Goal: Information Seeking & Learning: Learn about a topic

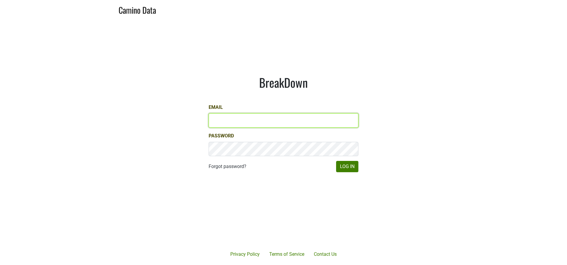
type input "[PERSON_NAME][EMAIL_ADDRESS][DOMAIN_NAME]"
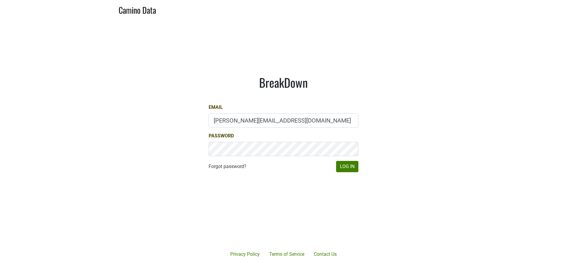
click at [335, 166] on div "Forgot password? Log In" at bounding box center [284, 166] width 150 height 11
click at [352, 167] on button "Log In" at bounding box center [347, 166] width 22 height 11
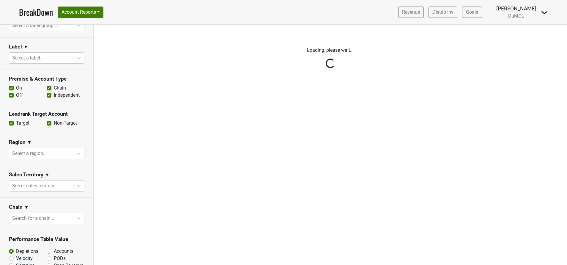
scroll to position [178, 0]
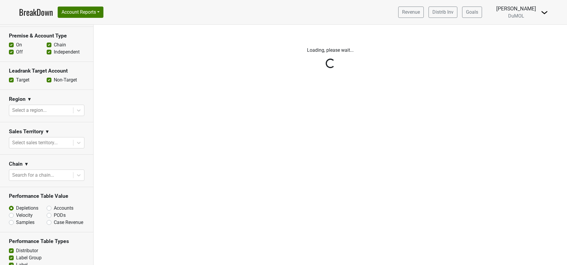
click at [46, 172] on div "Reset filters Time Period YTD LTM 1H 2024 L6M 2H 2023 L3M Jul '25 2022 L2M Aug …" at bounding box center [47, 145] width 94 height 240
click at [58, 176] on div "Reset filters Time Period YTD LTM 1H 2024 L6M 2H 2023 L3M Jul '25 2022 L2M Aug …" at bounding box center [47, 145] width 94 height 240
click at [58, 175] on div "Reset filters Time Period YTD LTM 1H 2024 L6M 2H 2023 L3M Jul '25 2022 L2M Aug …" at bounding box center [47, 145] width 94 height 240
click at [70, 174] on div "Reset filters Time Period YTD LTM 1H 2024 L6M 2H 2023 L3M Jul '25 2022 L2M Aug …" at bounding box center [47, 145] width 94 height 240
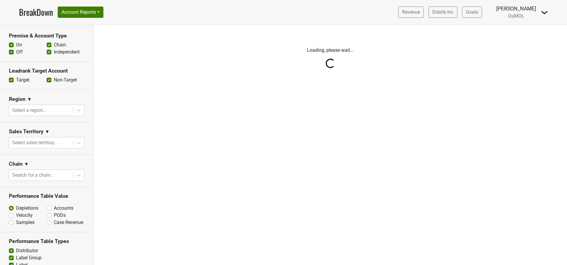
click at [53, 178] on div "Reset filters Time Period YTD LTM 1H 2024 L6M 2H 2023 L3M Jul '25 2022 L2M Aug …" at bounding box center [47, 145] width 94 height 240
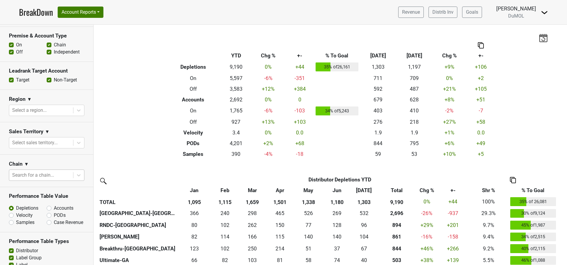
click at [38, 174] on div at bounding box center [41, 175] width 58 height 8
type input "heb"
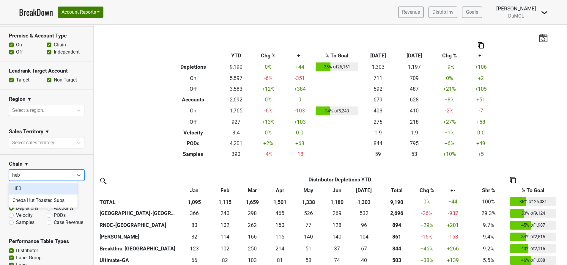
click at [11, 192] on div "HEB" at bounding box center [43, 189] width 69 height 12
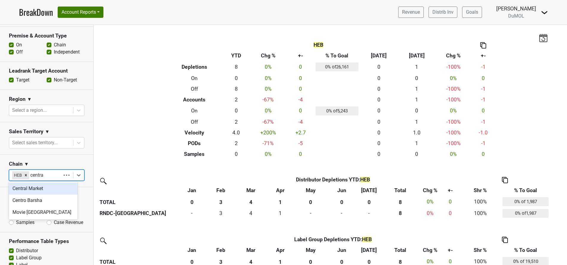
type input "central"
click at [32, 187] on div "Central Market" at bounding box center [43, 189] width 69 height 12
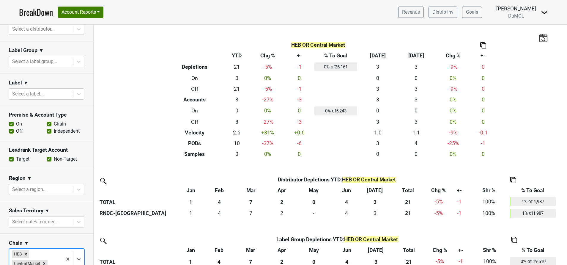
scroll to position [0, 0]
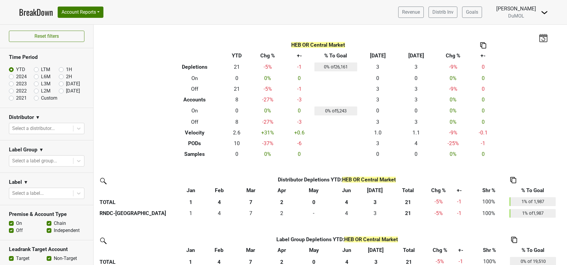
click at [41, 98] on label "Custom" at bounding box center [49, 98] width 16 height 7
click at [34, 98] on input "Custom" at bounding box center [46, 98] width 24 height 6
radio input "true"
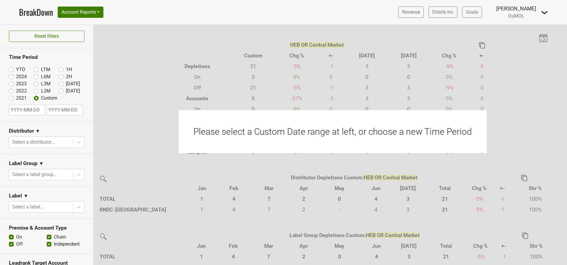
click at [32, 111] on input "text" at bounding box center [27, 110] width 36 height 11
select select "7"
select select "2025"
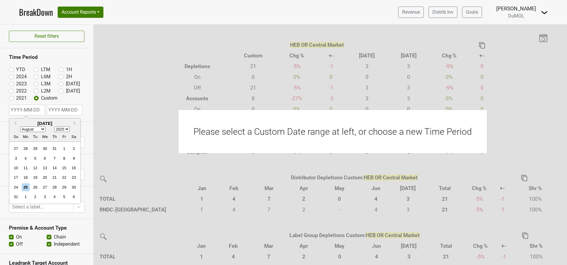
click at [41, 128] on select "January February March April May June July August September October November De…" at bounding box center [32, 129] width 25 height 6
select select "0"
click at [20, 126] on select "January February March April May June July August September October November De…" at bounding box center [32, 129] width 25 height 6
click at [46, 148] on div "1" at bounding box center [45, 149] width 8 height 8
type input "2025-01-01"
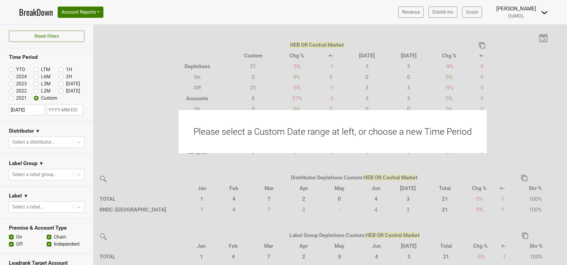
click at [69, 111] on input "text" at bounding box center [65, 110] width 36 height 11
select select "7"
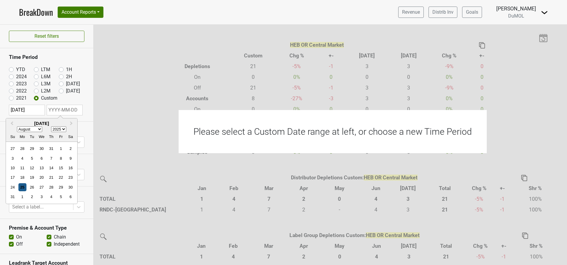
click at [26, 188] on div "25" at bounding box center [22, 187] width 8 height 8
type input "2025-08-25"
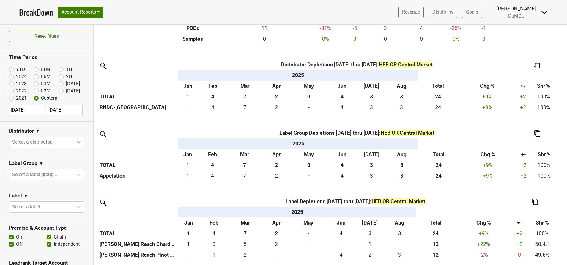
click at [76, 142] on icon at bounding box center [79, 142] width 6 height 6
click at [153, 183] on div "Distributor Distributor Depletions 2025-01-01 thru 2025-08-25 : HEB OR Central …" at bounding box center [331, 159] width 474 height 201
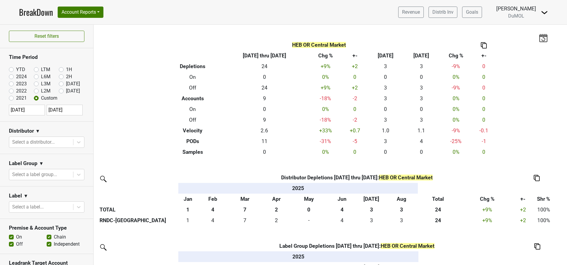
click at [485, 45] on img at bounding box center [484, 45] width 6 height 6
click at [481, 26] on div "Copy as Image" at bounding box center [483, 25] width 30 height 9
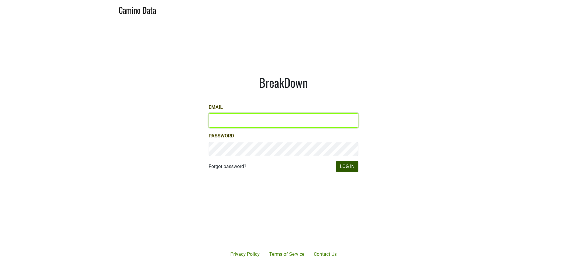
type input "[PERSON_NAME][EMAIL_ADDRESS][DOMAIN_NAME]"
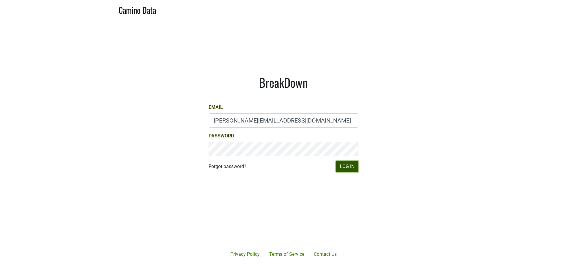
click at [356, 168] on button "Log In" at bounding box center [347, 166] width 22 height 11
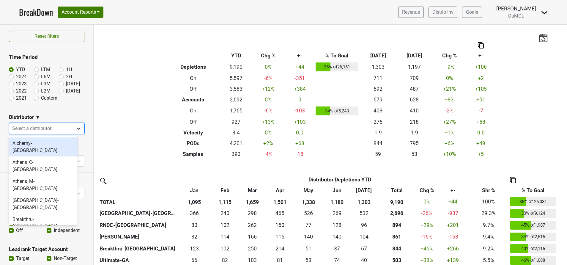
click at [76, 125] on icon at bounding box center [79, 128] width 6 height 6
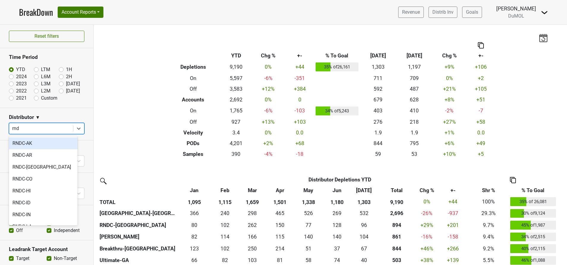
type input "rndc"
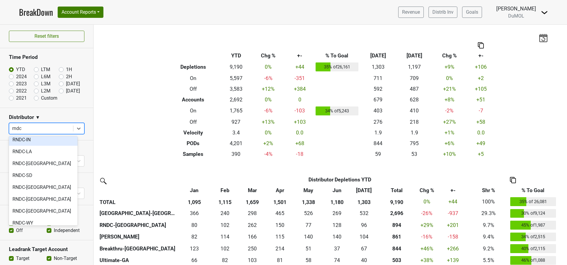
scroll to position [80, 0]
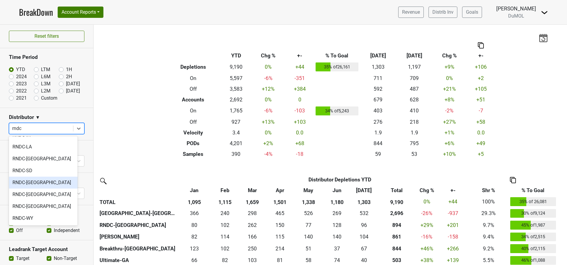
click at [37, 185] on div "RNDC-TX" at bounding box center [43, 183] width 69 height 12
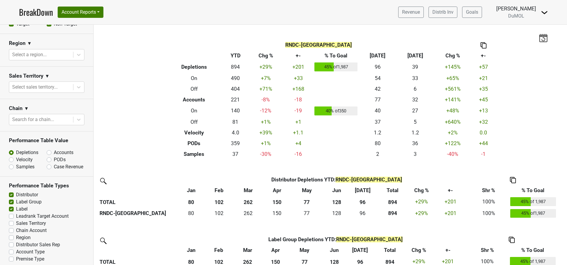
scroll to position [0, 0]
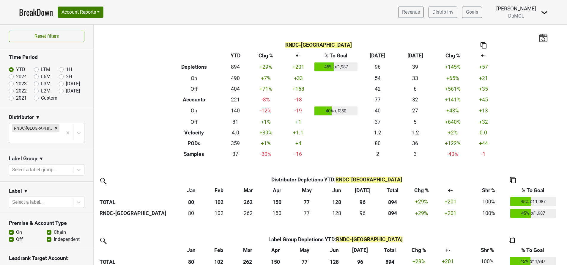
click at [41, 99] on label "Custom" at bounding box center [49, 98] width 16 height 7
click at [34, 99] on input "Custom" at bounding box center [46, 98] width 24 height 6
radio input "true"
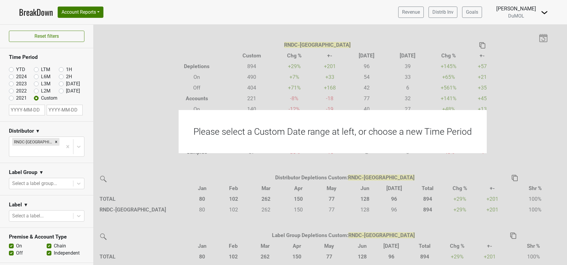
click at [28, 111] on input "text" at bounding box center [27, 110] width 36 height 11
select select "7"
select select "2025"
click at [44, 130] on select "January February March April May June July August September October November De…" at bounding box center [32, 129] width 25 height 6
select select "0"
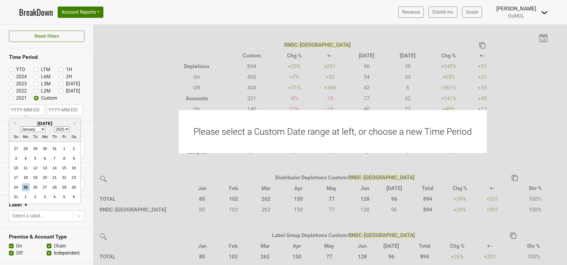
click at [20, 126] on select "January February March April May June July August September October November De…" at bounding box center [32, 129] width 25 height 6
click at [46, 149] on div "1" at bounding box center [45, 149] width 8 height 8
type input "2025-01-01"
select select "7"
click at [64, 114] on input "text" at bounding box center [65, 110] width 36 height 11
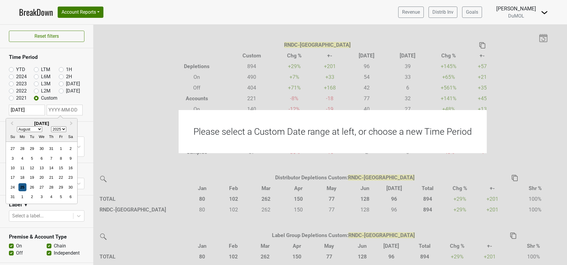
click at [21, 188] on div "25" at bounding box center [22, 187] width 8 height 8
type input "2025-08-25"
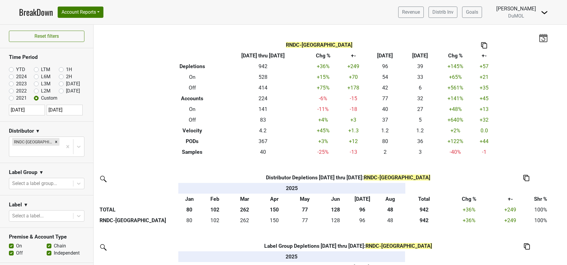
click at [544, 15] on img at bounding box center [544, 12] width 7 height 7
click at [535, 31] on link "Open Leadrank" at bounding box center [524, 34] width 47 height 10
click at [55, 142] on icon "Remove RNDC-TX" at bounding box center [56, 142] width 2 height 2
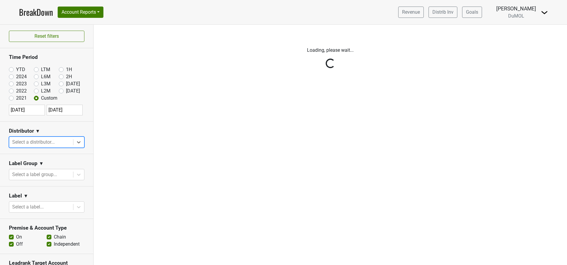
click at [12, 70] on div "Reset filters Time Period YTD LTM 1H 2024 L6M 2H 2023 L3M Jul '25 2022 L2M Aug …" at bounding box center [47, 145] width 94 height 240
click at [10, 69] on div "Reset filters Time Period YTD LTM 1H 2024 L6M 2H 2023 L3M Jul '25 2022 L2M Aug …" at bounding box center [47, 145] width 94 height 240
click at [11, 72] on div "Reset filters Time Period YTD LTM 1H 2024 L6M 2H 2023 L3M Jul '25 2022 L2M Aug …" at bounding box center [47, 145] width 94 height 240
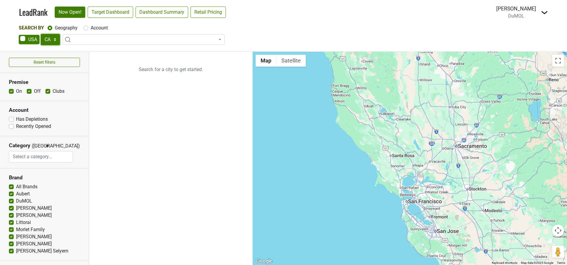
click at [52, 38] on select "AK AL AR AZ CA CO CT DC DE FL [GEOGRAPHIC_DATA] HI IA ID IL IN KS [GEOGRAPHIC_D…" at bounding box center [50, 39] width 19 height 11
select select "TX"
click at [41, 34] on select "AK AL AR AZ CA CO CT DC DE FL GA HI IA ID IL IN KS KY LA MA MD ME MI MN MO MS M…" at bounding box center [50, 39] width 19 height 11
click at [118, 10] on link "Target Dashboard" at bounding box center [110, 12] width 45 height 11
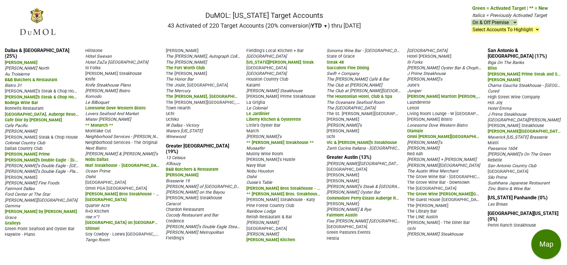
click at [214, 241] on div "Dallas & [GEOGRAPHIC_DATA] (25%) [PERSON_NAME] [PERSON_NAME] North Au Troisieme…" at bounding box center [283, 154] width 567 height 222
